Goal: Task Accomplishment & Management: Use online tool/utility

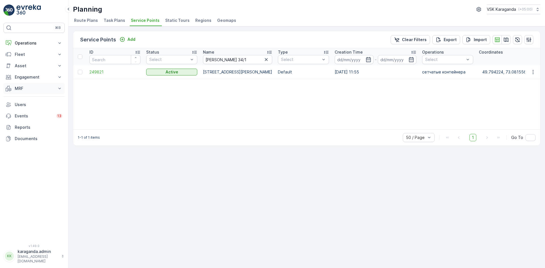
click at [19, 89] on p "MRF" at bounding box center [34, 89] width 39 height 6
click at [21, 99] on p "Входящий & Исходящий" at bounding box center [38, 98] width 48 height 6
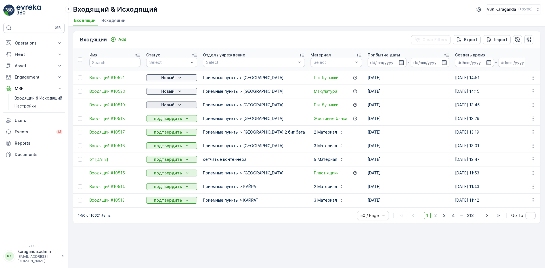
click at [173, 105] on p "Новый" at bounding box center [167, 105] width 13 height 6
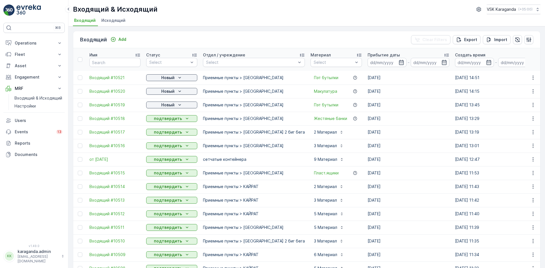
click at [163, 119] on p "подтвердить" at bounding box center [168, 119] width 28 height 6
click at [167, 90] on p "Новый" at bounding box center [167, 92] width 13 height 6
click at [162, 105] on span "подтвердить" at bounding box center [163, 108] width 26 height 6
click at [168, 77] on p "Новый" at bounding box center [167, 78] width 13 height 6
click at [164, 92] on span "подтвердить" at bounding box center [163, 94] width 26 height 6
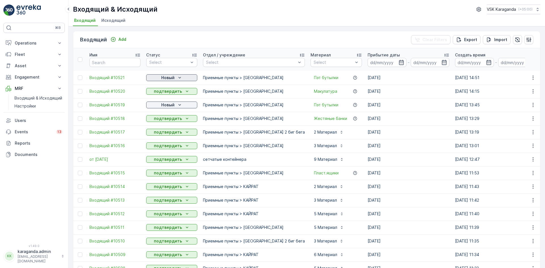
click at [173, 79] on p "Новый" at bounding box center [167, 78] width 13 height 6
click at [174, 94] on span "подтвердить" at bounding box center [163, 94] width 26 height 6
click at [172, 106] on p "Новый" at bounding box center [167, 105] width 13 height 6
click at [167, 121] on span "подтвердить" at bounding box center [163, 122] width 26 height 6
click at [162, 104] on p "Новый" at bounding box center [167, 105] width 13 height 6
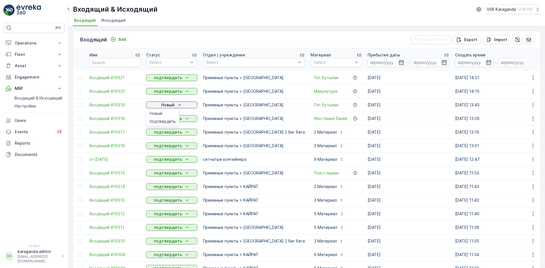
click at [160, 119] on span "подтвердить" at bounding box center [163, 122] width 26 height 6
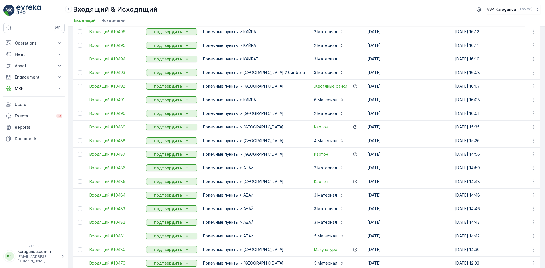
scroll to position [508, 0]
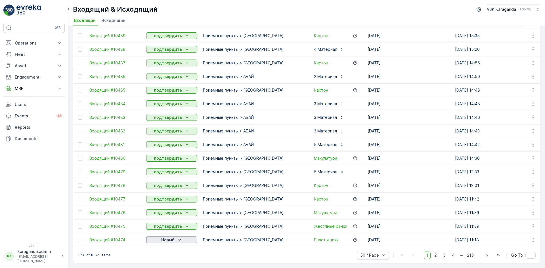
click at [162, 239] on p "Новый" at bounding box center [167, 240] width 13 height 6
click at [162, 252] on span "подтвердить" at bounding box center [163, 254] width 26 height 6
click at [434, 256] on span "2" at bounding box center [435, 255] width 8 height 7
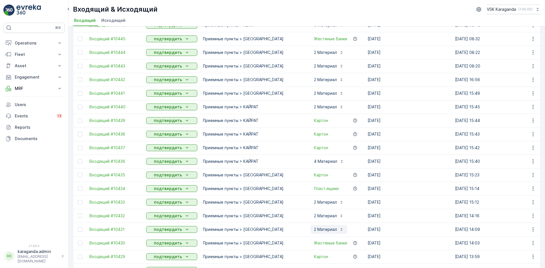
scroll to position [508, 0]
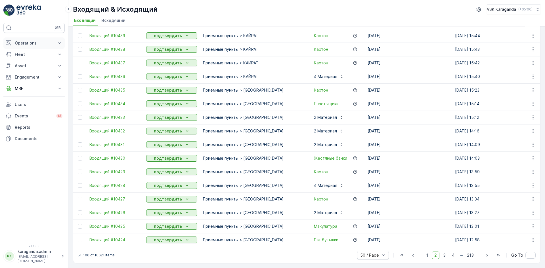
click at [27, 42] on p "Operations" at bounding box center [34, 43] width 39 height 6
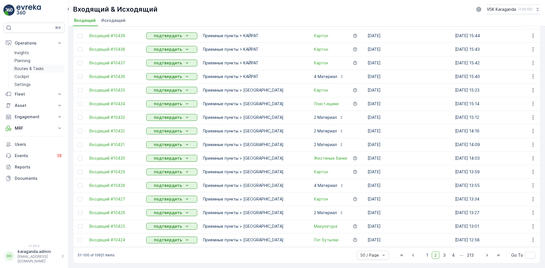
click at [24, 69] on p "Routes & Tasks" at bounding box center [28, 69] width 29 height 6
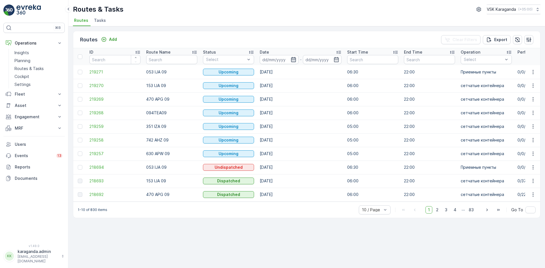
click at [293, 59] on icon "button" at bounding box center [293, 59] width 5 height 5
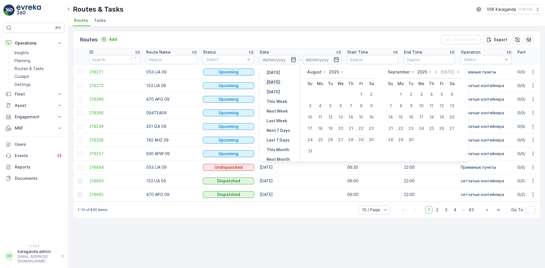
click at [278, 82] on p "[DATE]" at bounding box center [272, 82] width 13 height 6
type input "[DATE]"
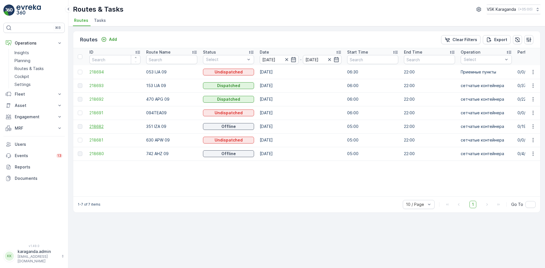
click at [104, 127] on span "218682" at bounding box center [114, 127] width 51 height 6
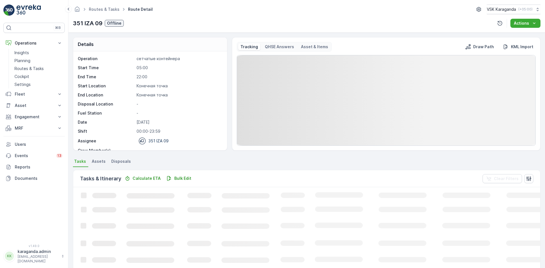
click at [129, 159] on li "Disposals" at bounding box center [121, 162] width 23 height 10
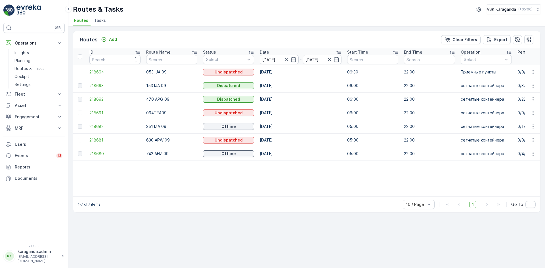
click at [91, 95] on td "218692" at bounding box center [115, 99] width 57 height 14
click at [91, 100] on span "218692" at bounding box center [114, 99] width 51 height 6
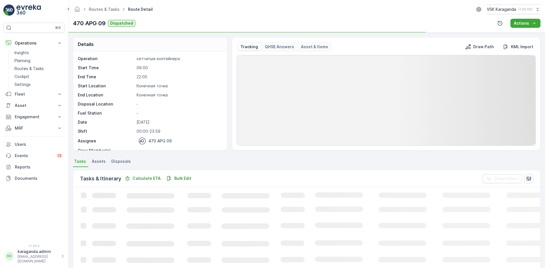
click at [118, 160] on span "Disposals" at bounding box center [121, 162] width 20 height 6
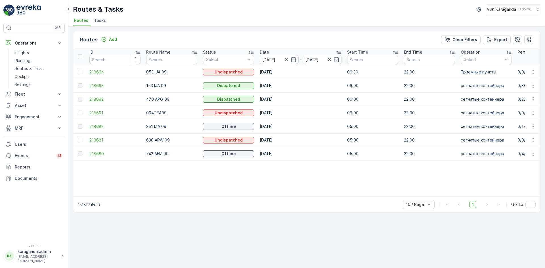
click at [94, 99] on span "218692" at bounding box center [114, 99] width 51 height 6
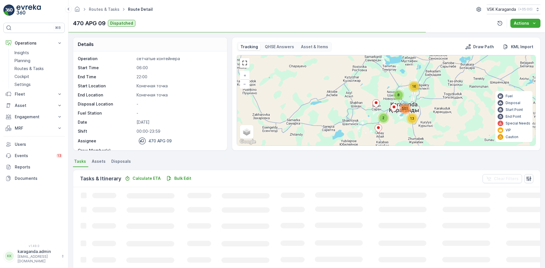
click at [120, 163] on span "Disposals" at bounding box center [121, 162] width 20 height 6
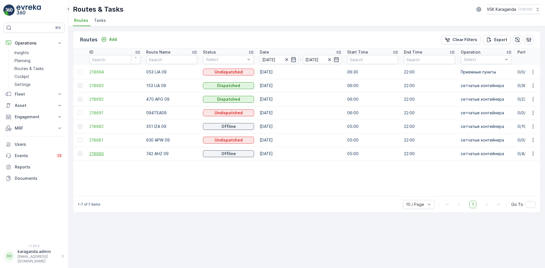
click at [91, 154] on span "218680" at bounding box center [114, 154] width 51 height 6
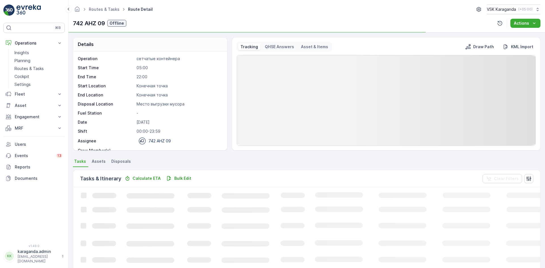
click at [121, 159] on span "Disposals" at bounding box center [121, 162] width 20 height 6
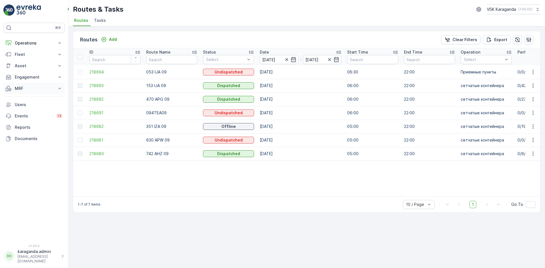
click at [16, 88] on p "MRF" at bounding box center [34, 89] width 39 height 6
click at [24, 96] on p "Входящий & Исходящий" at bounding box center [38, 98] width 48 height 6
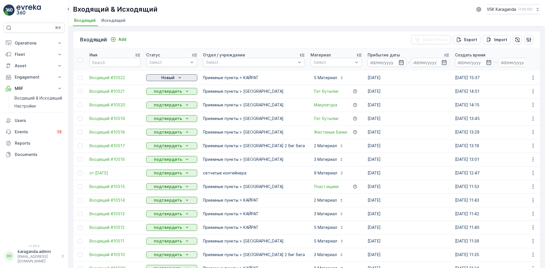
click at [170, 79] on p "Новый" at bounding box center [167, 78] width 13 height 6
click at [162, 95] on span "подтвердить" at bounding box center [163, 94] width 26 height 6
click at [32, 42] on p "Operations" at bounding box center [34, 43] width 39 height 6
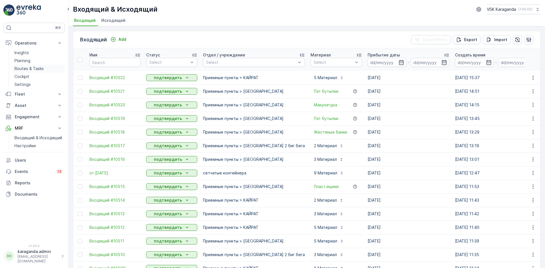
click at [28, 66] on p "Routes & Tasks" at bounding box center [28, 69] width 29 height 6
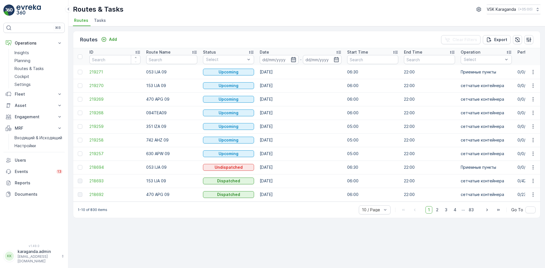
click at [293, 58] on icon "button" at bounding box center [293, 59] width 5 height 5
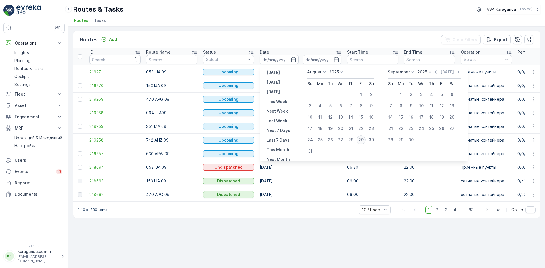
click at [357, 140] on div "29" at bounding box center [360, 139] width 9 height 9
type input "[DATE]"
click at [361, 139] on div "29" at bounding box center [360, 139] width 9 height 9
type input "[DATE]"
click at [361, 139] on div "29" at bounding box center [360, 139] width 9 height 9
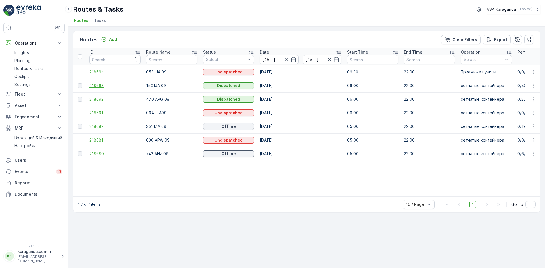
click at [93, 87] on span "218693" at bounding box center [114, 86] width 51 height 6
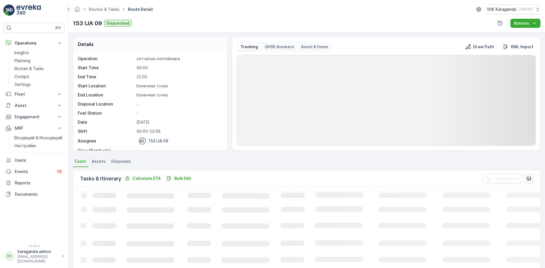
click at [120, 160] on span "Disposals" at bounding box center [121, 162] width 20 height 6
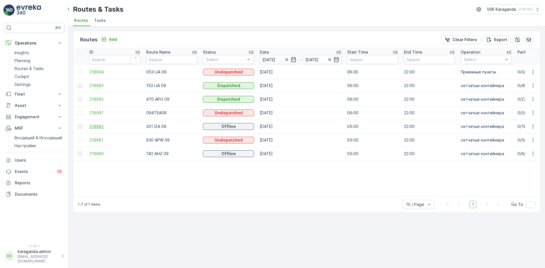
click at [92, 128] on span "218682" at bounding box center [114, 127] width 51 height 6
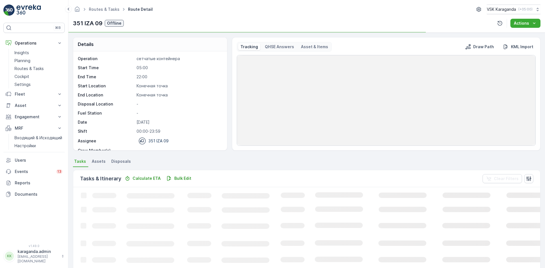
click at [121, 159] on span "Disposals" at bounding box center [121, 162] width 20 height 6
